Goal: Find specific page/section: Find specific page/section

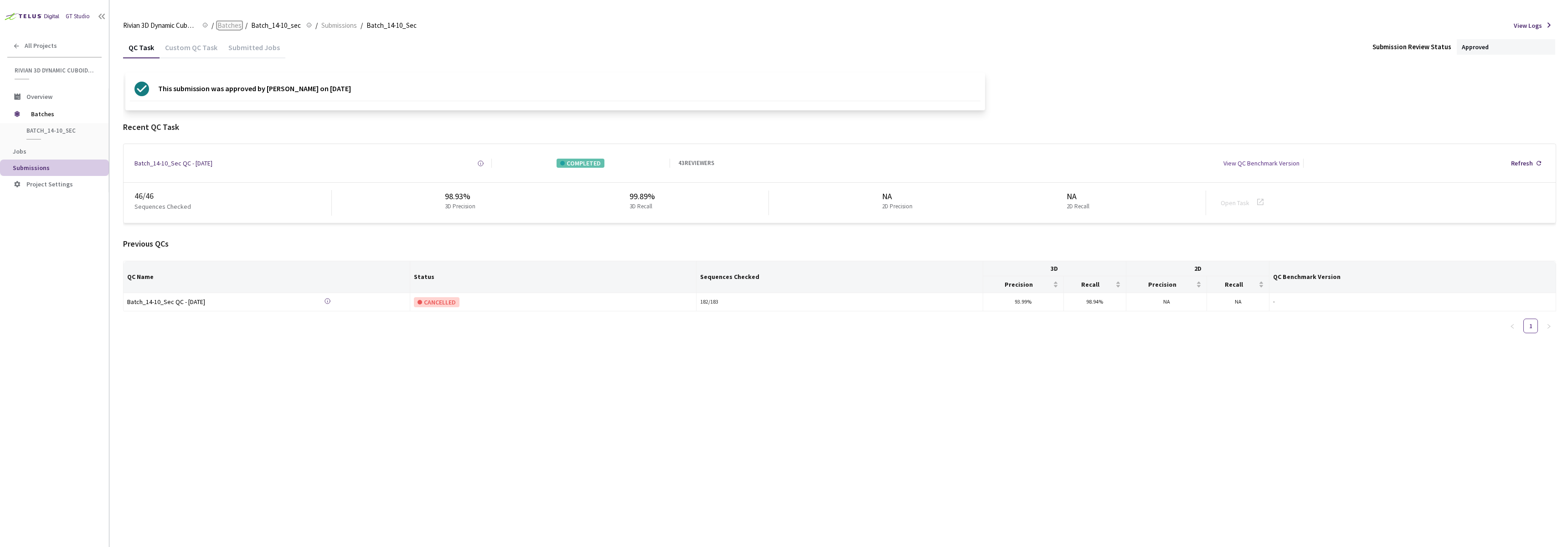
click at [228, 24] on span "Batches" at bounding box center [229, 26] width 24 height 11
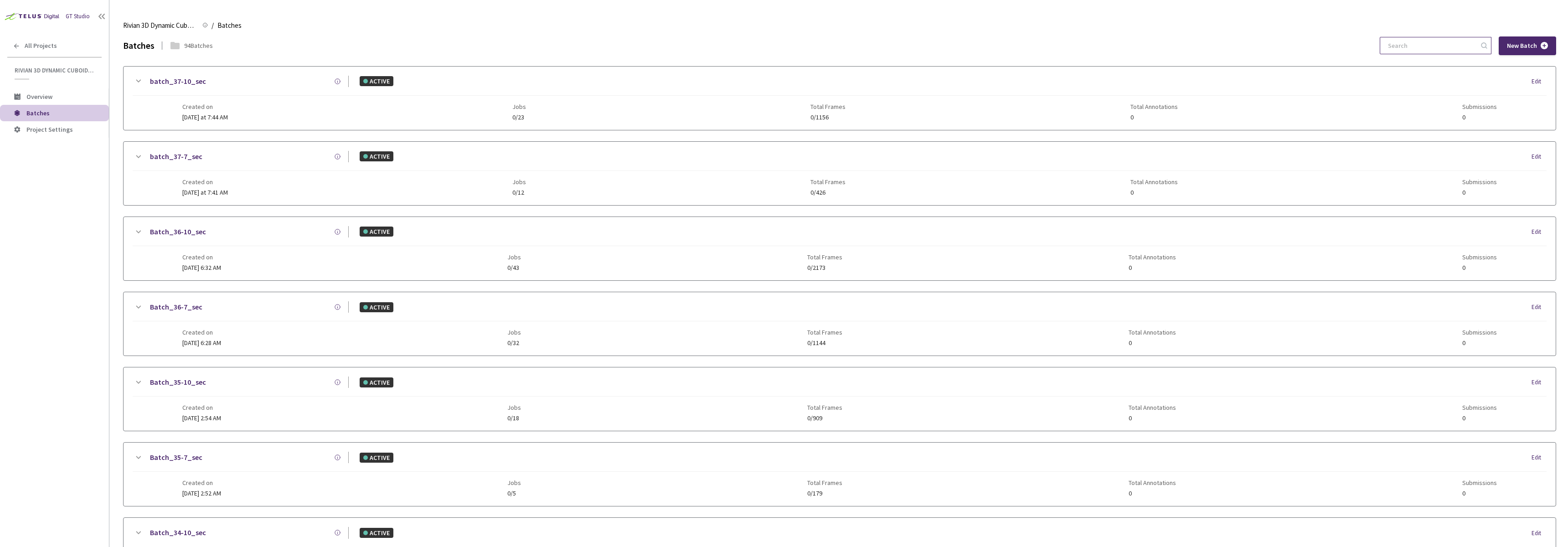
click at [1418, 52] on input at bounding box center [1431, 45] width 97 height 16
paste input "s3rivian-adas-usw2-gen2outputValidationDatak-j14rJJPenguinNN0002232025-08-26_16…"
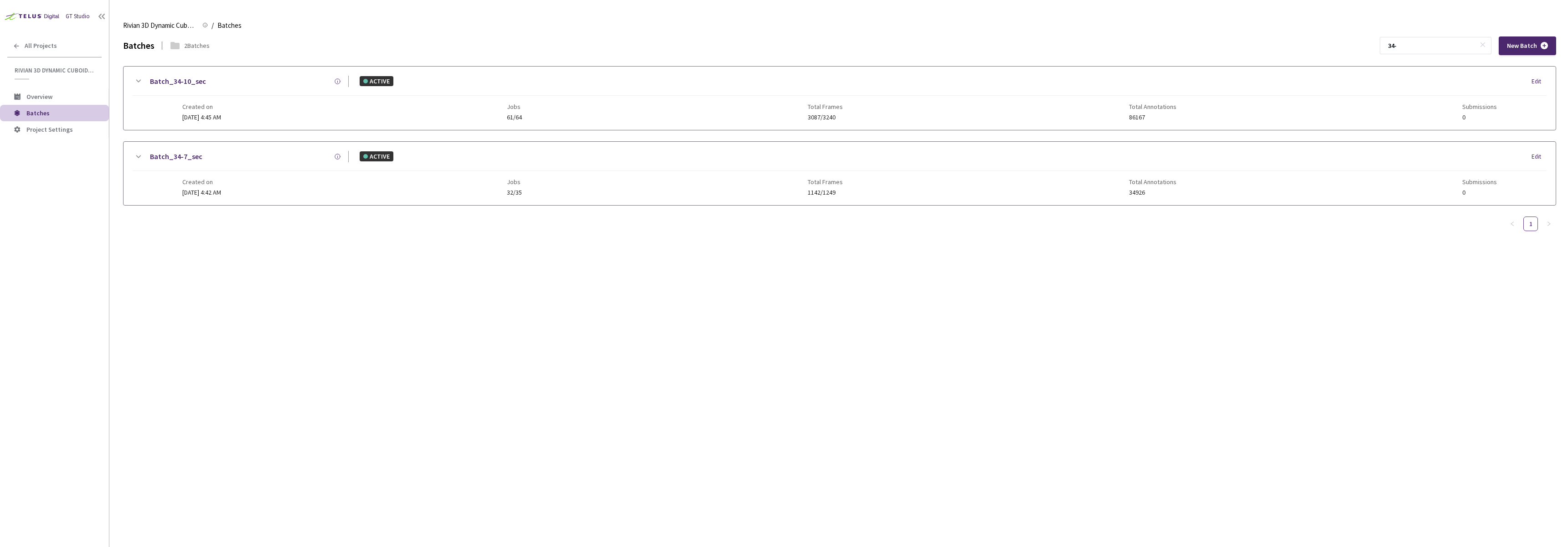
type input "34-"
drag, startPoint x: 524, startPoint y: 119, endPoint x: 544, endPoint y: 120, distance: 20.0
click at [544, 120] on div "Created on 20 Aug, 2025 at 4:45 AM Jobs 61/64 Total Frames 3087/3240 Total Anno…" at bounding box center [840, 108] width 1315 height 25
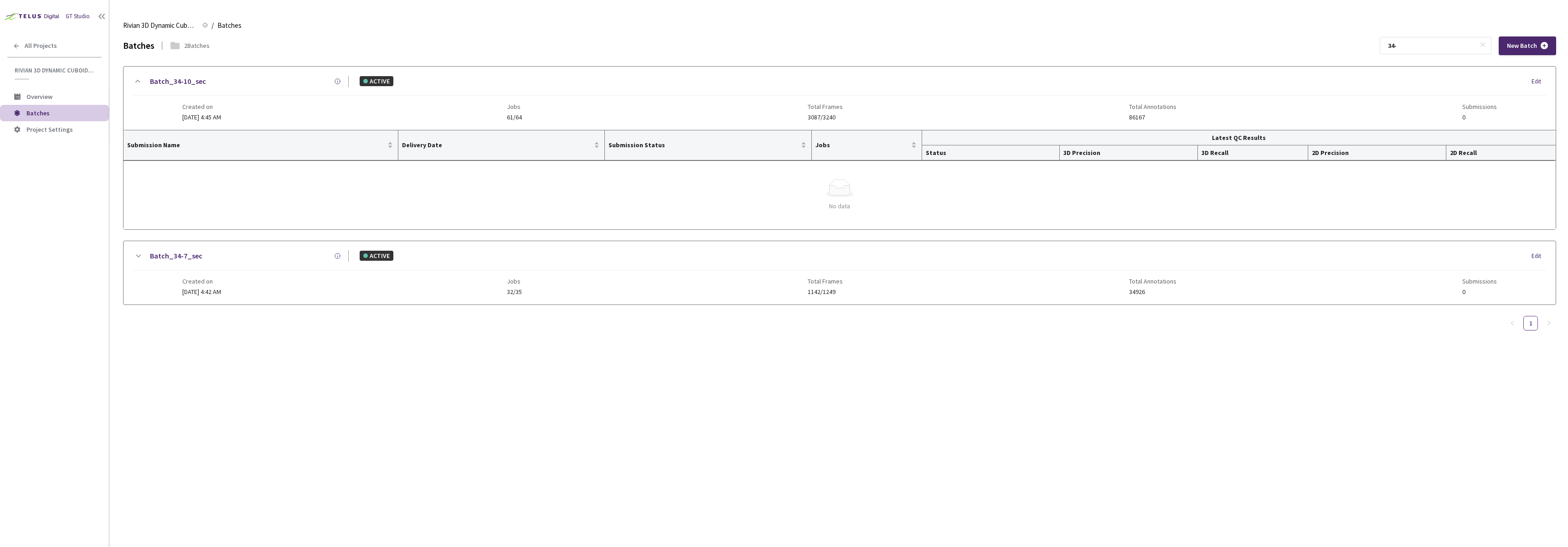
click at [678, 395] on div "Batches 2 Batches 34- New Batch Batch_34-10_sec ACTIVE Edit Created on 20 Aug, …" at bounding box center [839, 291] width 1433 height 510
click at [608, 288] on div "Created on 20 Aug, 2025 at 4:42 AM Jobs 32/35 Total Frames 1142/1249 Total Anno…" at bounding box center [840, 282] width 1315 height 25
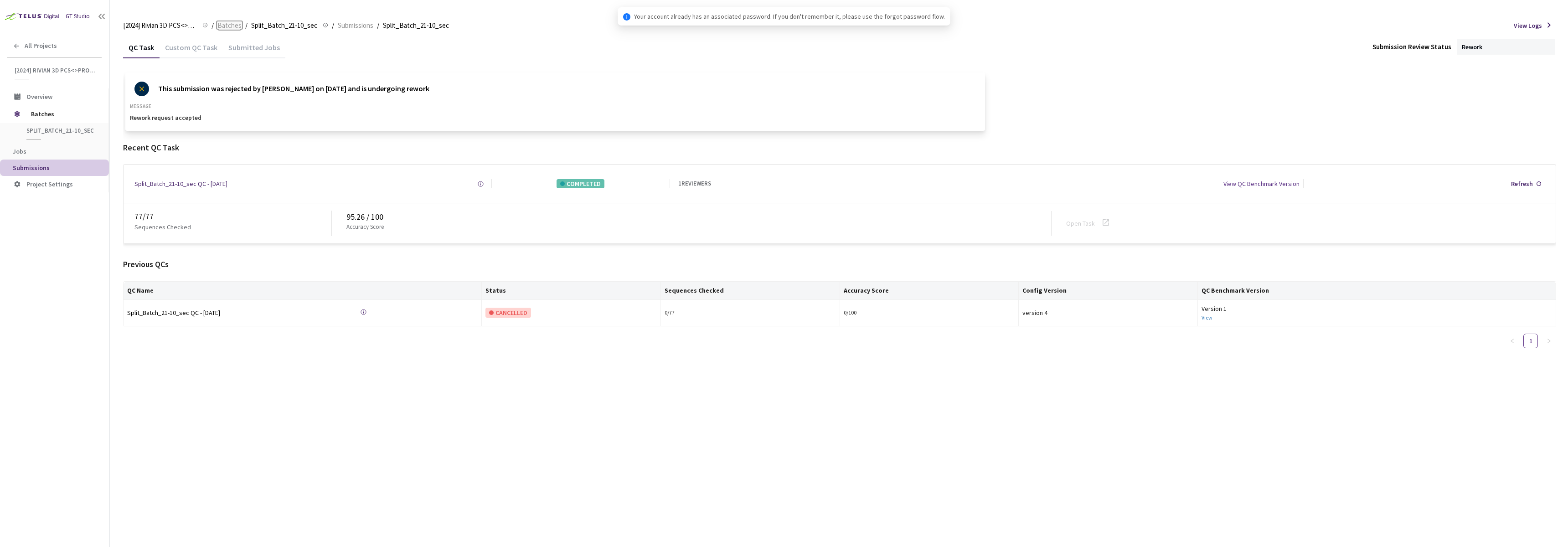
click at [236, 26] on span "Batches" at bounding box center [229, 26] width 24 height 11
